Goal: Task Accomplishment & Management: Manage account settings

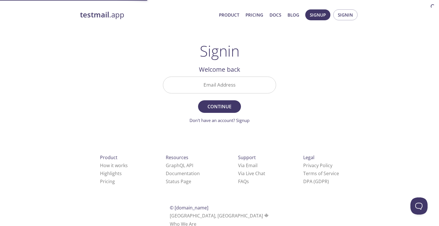
click at [239, 89] on input "Email Address" at bounding box center [219, 85] width 113 height 16
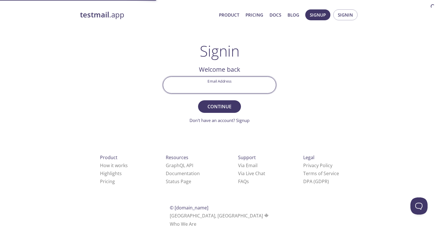
paste input "[EMAIL_ADDRESS][PERSON_NAME][DOMAIN_NAME]"
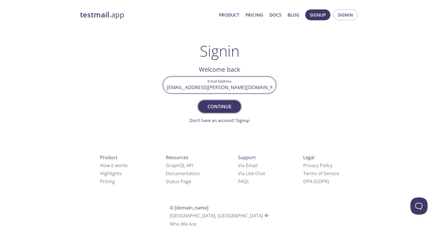
type input "[EMAIL_ADDRESS][PERSON_NAME][DOMAIN_NAME]"
click at [221, 108] on span "Continue" at bounding box center [219, 107] width 30 height 8
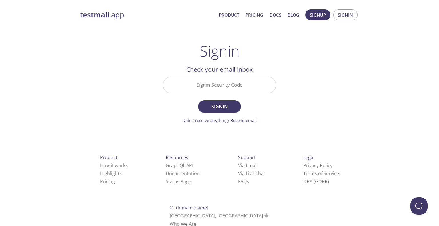
drag, startPoint x: 265, startPoint y: 81, endPoint x: 259, endPoint y: 82, distance: 5.8
click at [265, 81] on input "Signin Security Code" at bounding box center [219, 85] width 113 height 16
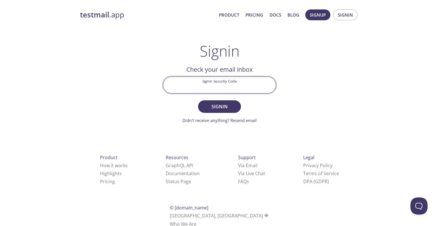
paste input "9FJM382"
type input "9FJM382"
click at [206, 108] on span "Signin" at bounding box center [219, 107] width 30 height 8
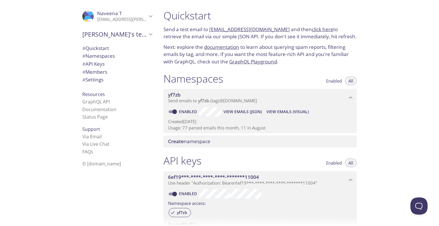
drag, startPoint x: 182, startPoint y: 127, endPoint x: 257, endPoint y: 135, distance: 75.9
click at [257, 135] on div "Namespaces Enabled All yf7zb Send emails to yf7zb . {tag} @[DOMAIN_NAME] Enable…" at bounding box center [260, 110] width 202 height 82
click at [263, 125] on p "Usage: 77 parsed emails this month, 11 in August" at bounding box center [260, 128] width 184 height 6
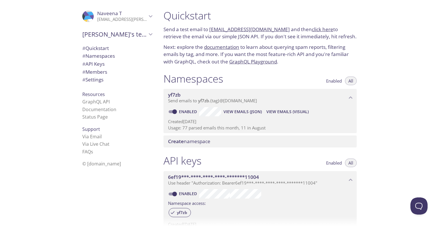
click at [119, 15] on span "[PERSON_NAME]" at bounding box center [122, 13] width 50 height 6
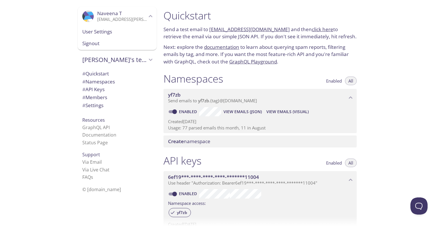
click at [104, 43] on span "Signout" at bounding box center [117, 43] width 70 height 7
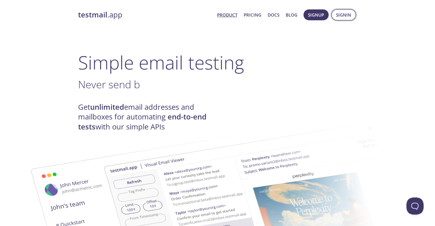
click at [354, 11] on button "Signin" at bounding box center [343, 14] width 24 height 11
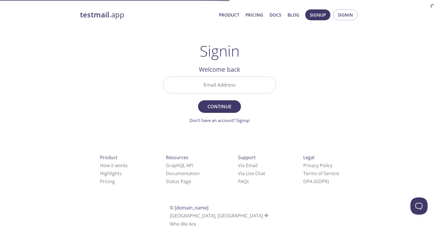
click at [209, 87] on input "Email Address" at bounding box center [219, 85] width 113 height 16
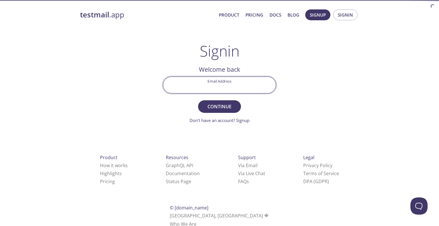
paste input "[EMAIL_ADDRESS][PERSON_NAME][DOMAIN_NAME]"
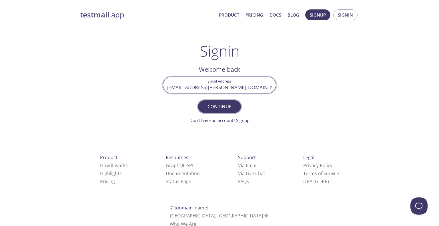
type input "[EMAIL_ADDRESS][PERSON_NAME][DOMAIN_NAME]"
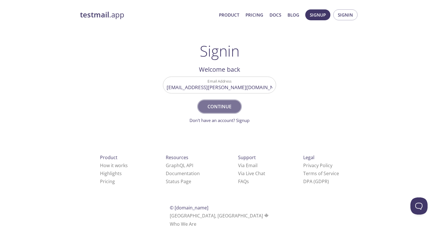
click at [223, 105] on span "Continue" at bounding box center [219, 107] width 30 height 8
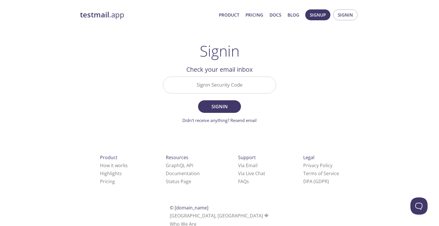
click at [200, 86] on input "Signin Security Code" at bounding box center [219, 85] width 113 height 16
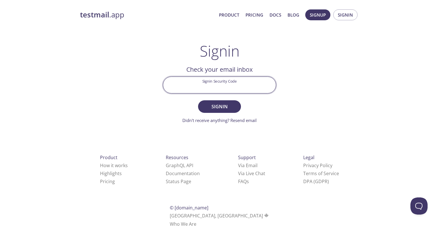
paste input "TTF6BJZ"
type input "TTF6BJZ"
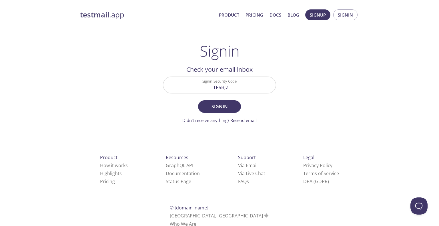
click at [213, 113] on form "Signin Security Code TTF6BJZ Signin Didn't receive anything? Resend email" at bounding box center [219, 100] width 113 height 47
click at [210, 107] on span "Signin" at bounding box center [219, 107] width 30 height 8
